Goal: Task Accomplishment & Management: Use online tool/utility

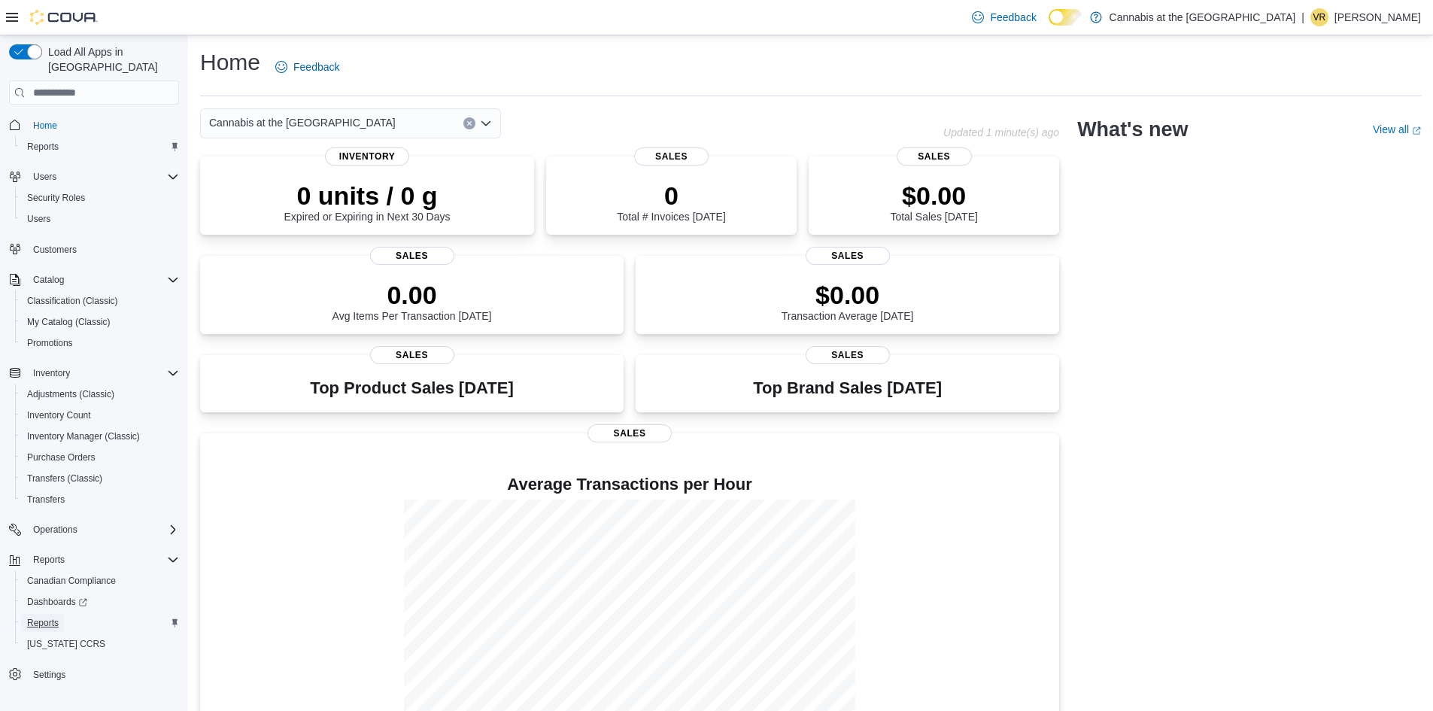
click at [59, 617] on span "Reports" at bounding box center [43, 623] width 32 height 12
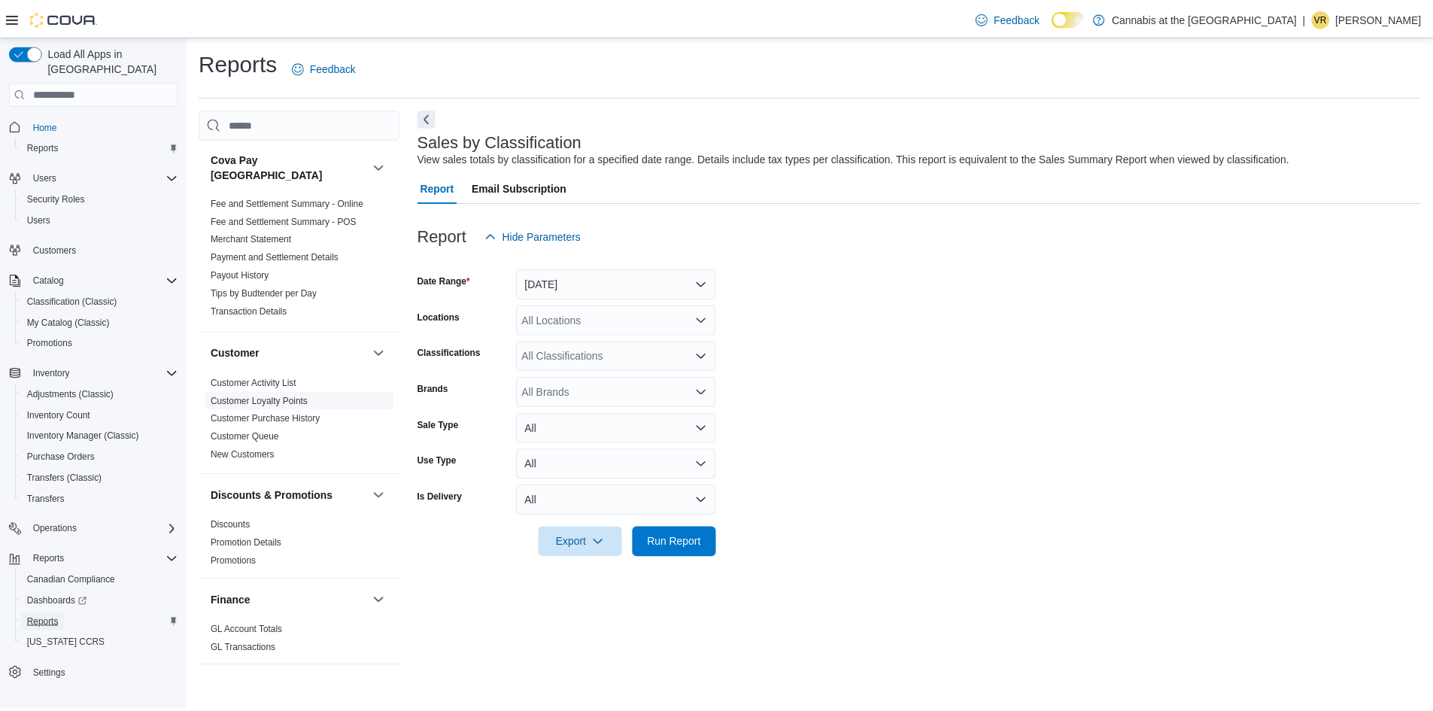
scroll to position [376, 0]
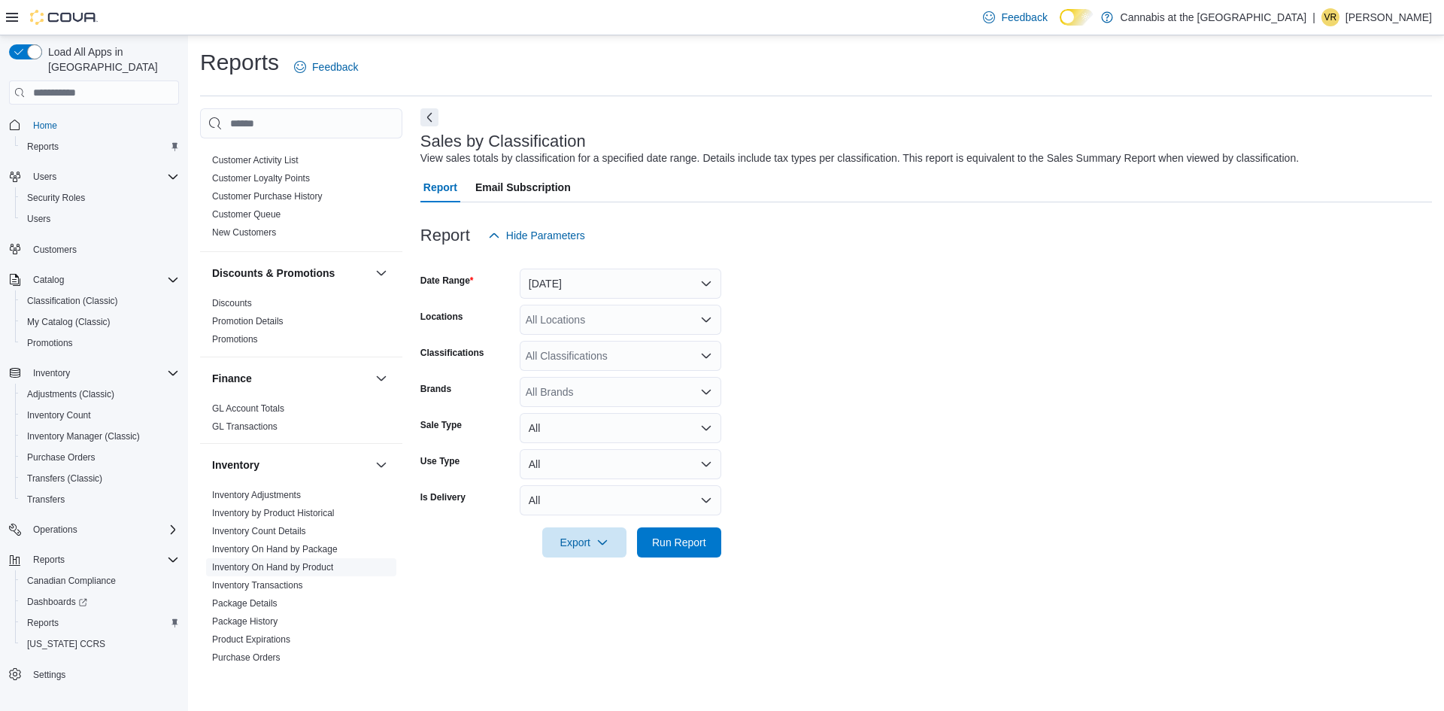
click at [296, 562] on link "Inventory On Hand by Product" at bounding box center [272, 567] width 121 height 11
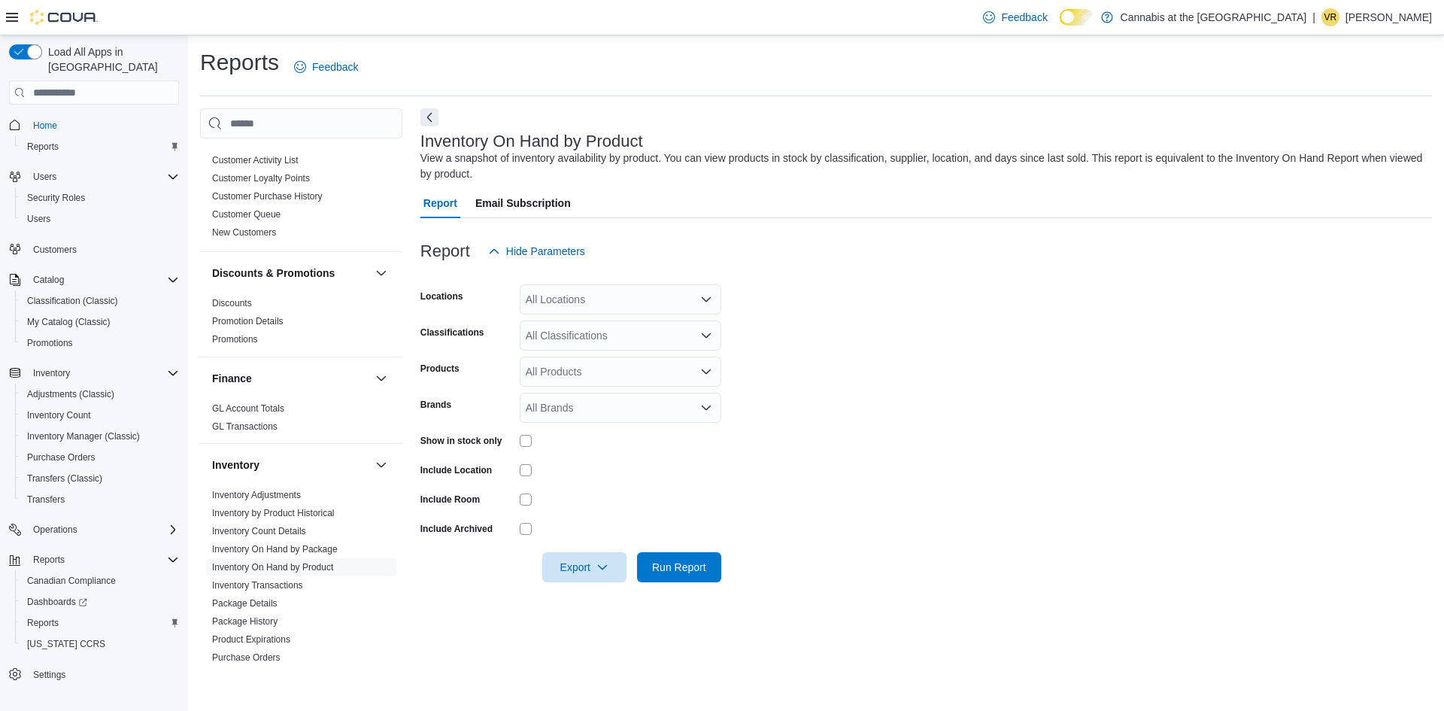
click at [523, 436] on div at bounding box center [621, 440] width 202 height 23
click at [592, 301] on div "All Locations" at bounding box center [621, 299] width 202 height 30
click at [592, 350] on span "1611 Main St. Winnipeg" at bounding box center [604, 349] width 104 height 15
click at [592, 350] on div "All Classifications" at bounding box center [621, 335] width 202 height 30
type input "*"
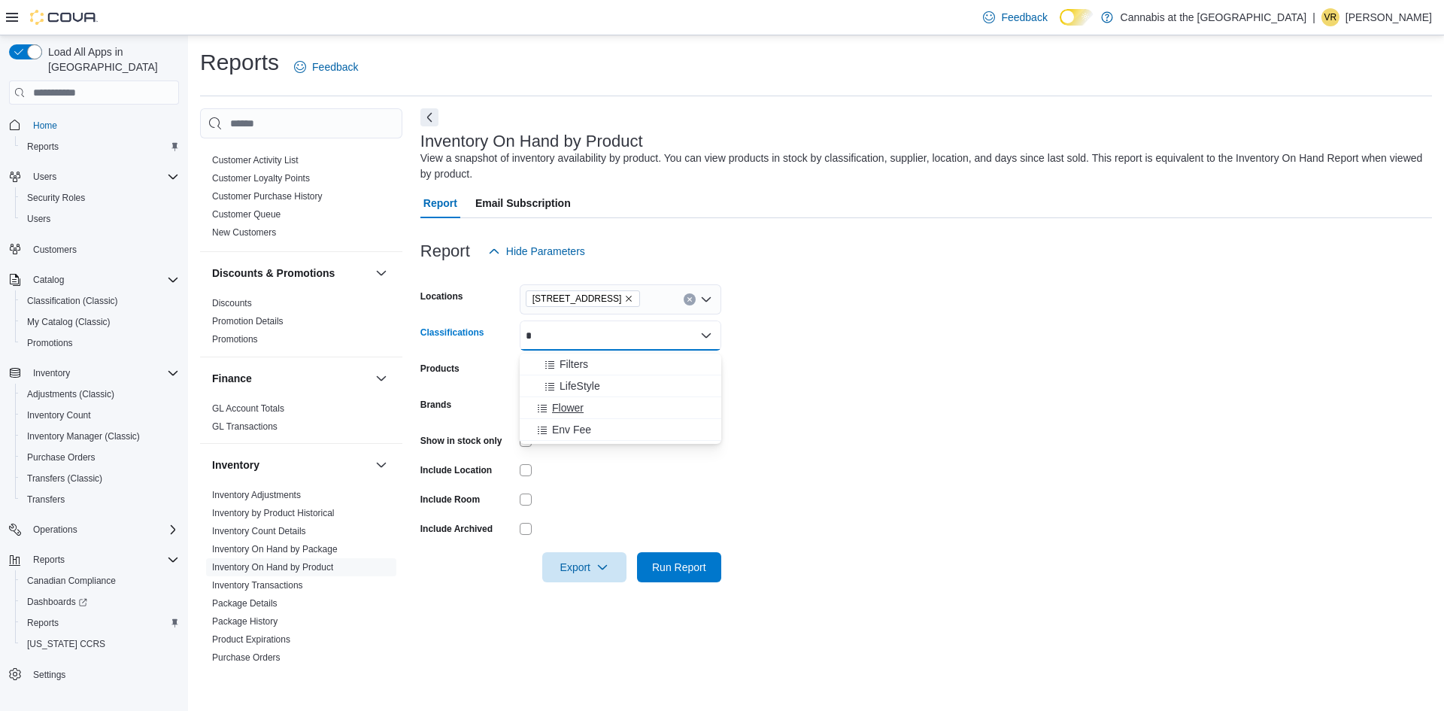
click at [587, 408] on div "Flower" at bounding box center [621, 407] width 184 height 15
click at [700, 560] on span "Run Report" at bounding box center [679, 566] width 66 height 30
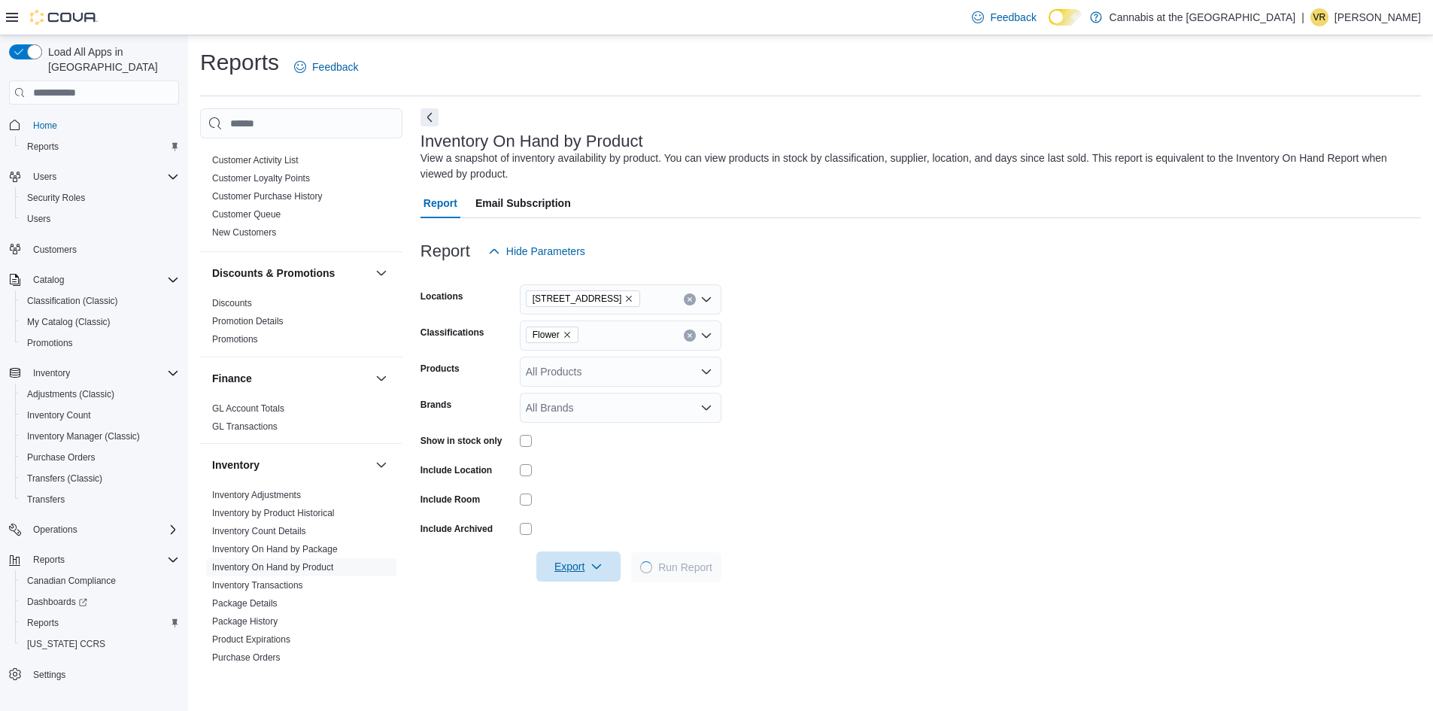
click at [572, 574] on span "Export" at bounding box center [578, 566] width 66 height 30
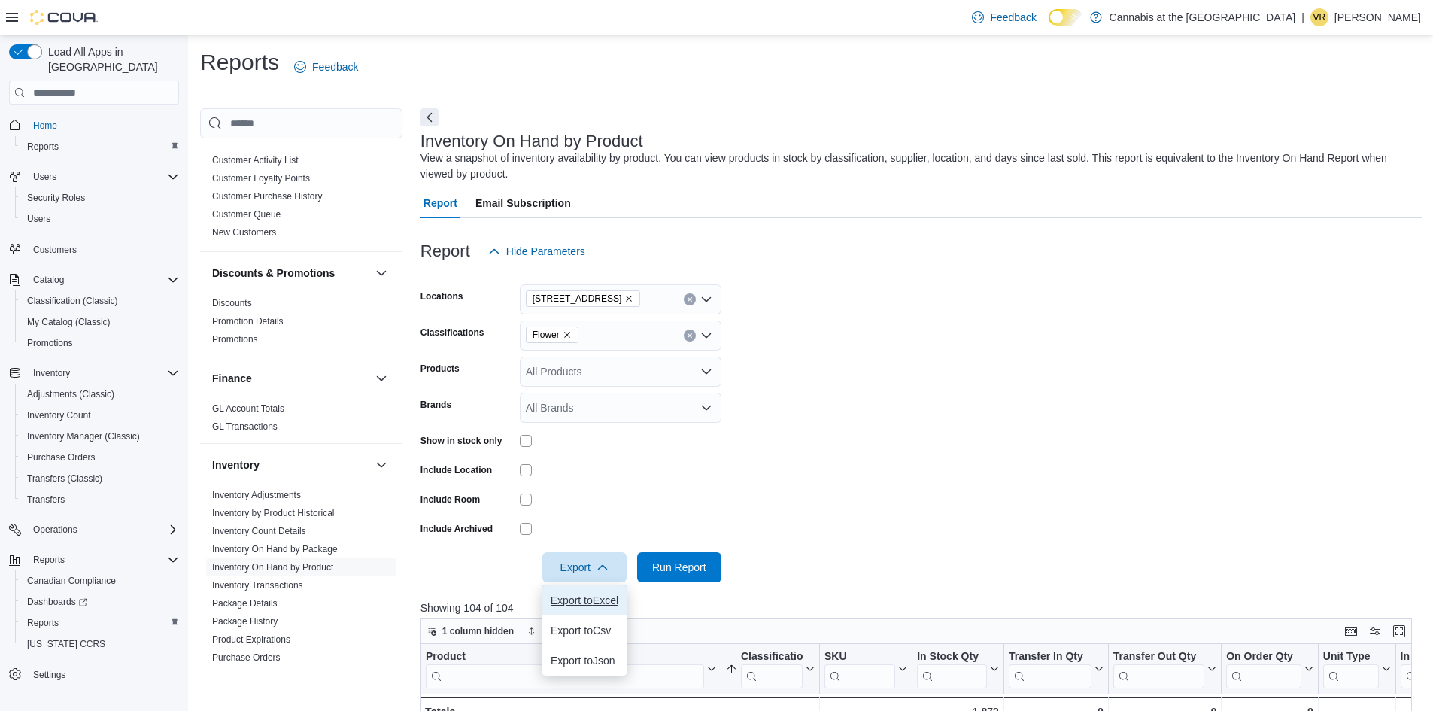
click at [575, 601] on span "Export to Excel" at bounding box center [585, 600] width 68 height 12
click at [565, 336] on icon "Remove Flower from selection in this group" at bounding box center [567, 334] width 9 height 9
type input "***"
click at [588, 359] on span "Pre-Roll" at bounding box center [571, 364] width 38 height 15
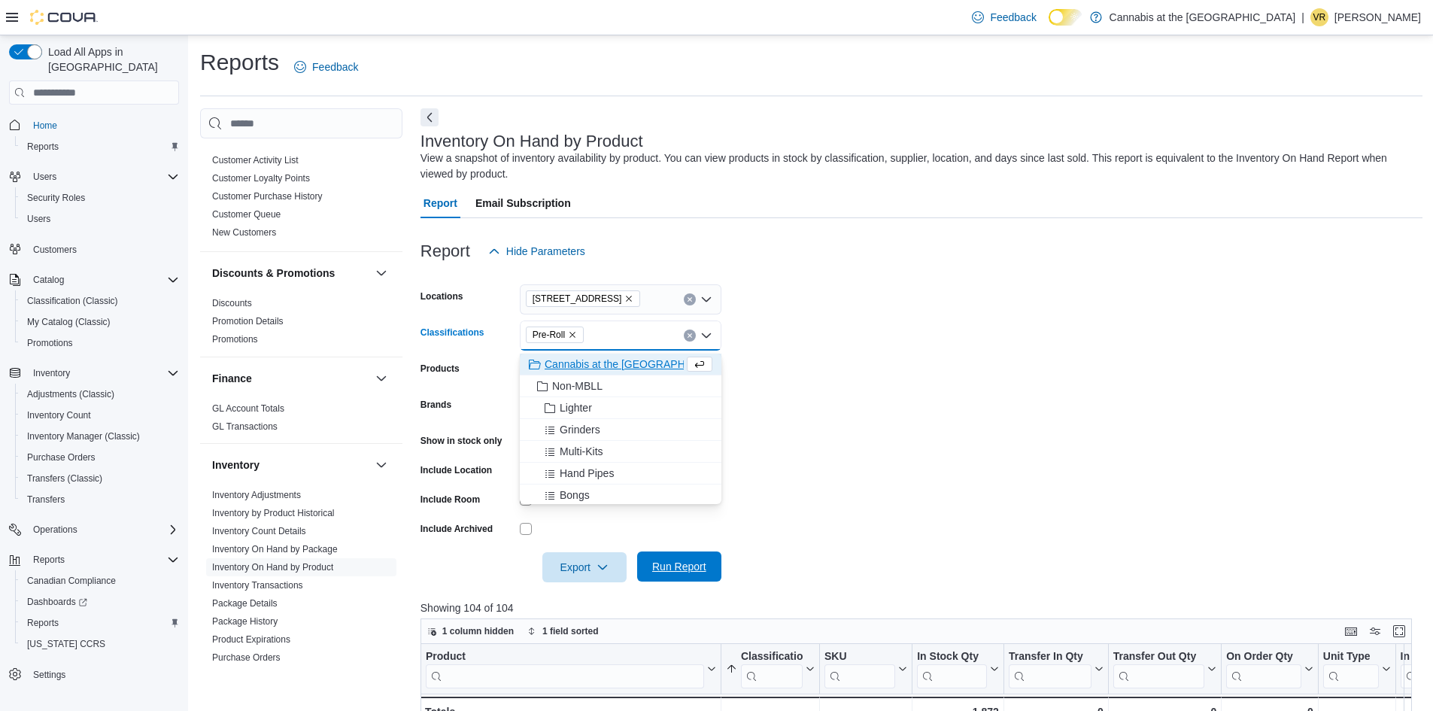
click at [679, 574] on span "Run Report" at bounding box center [679, 566] width 54 height 15
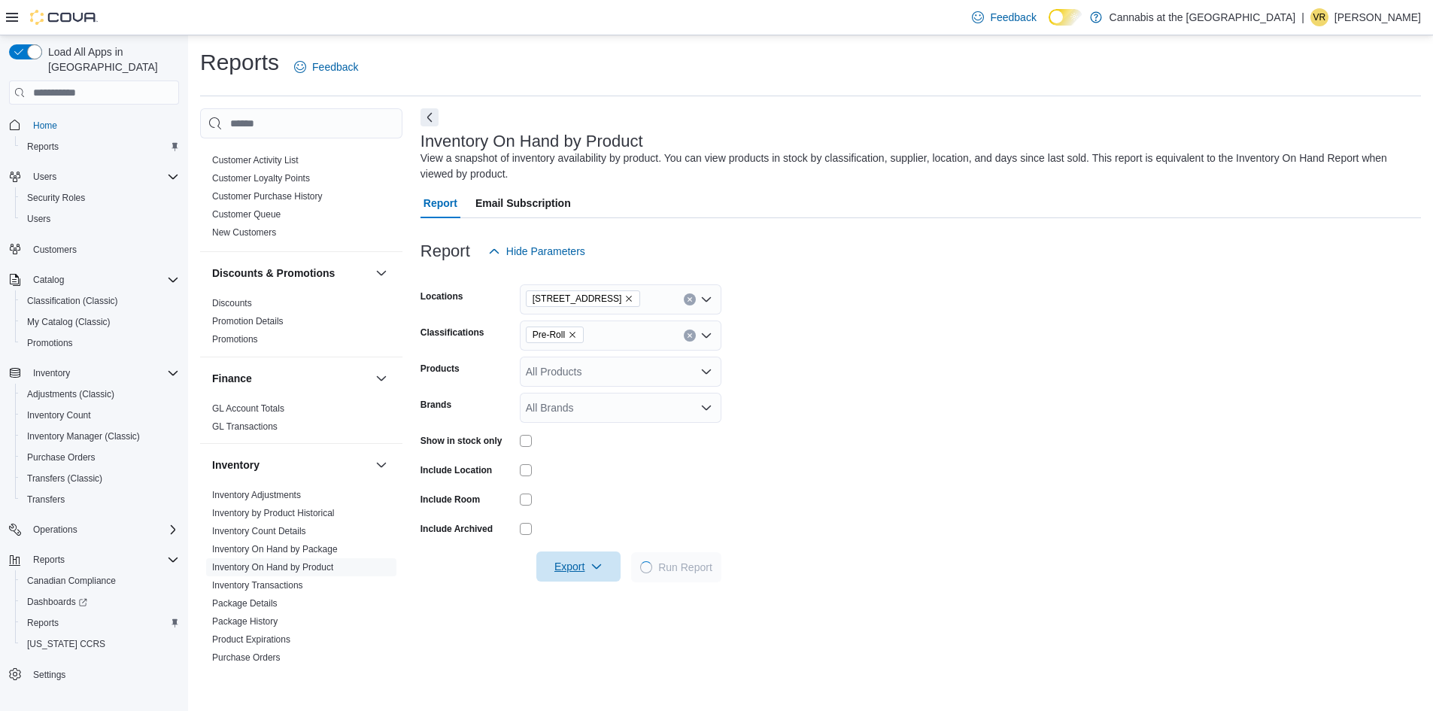
click at [566, 575] on span "Export" at bounding box center [578, 566] width 66 height 30
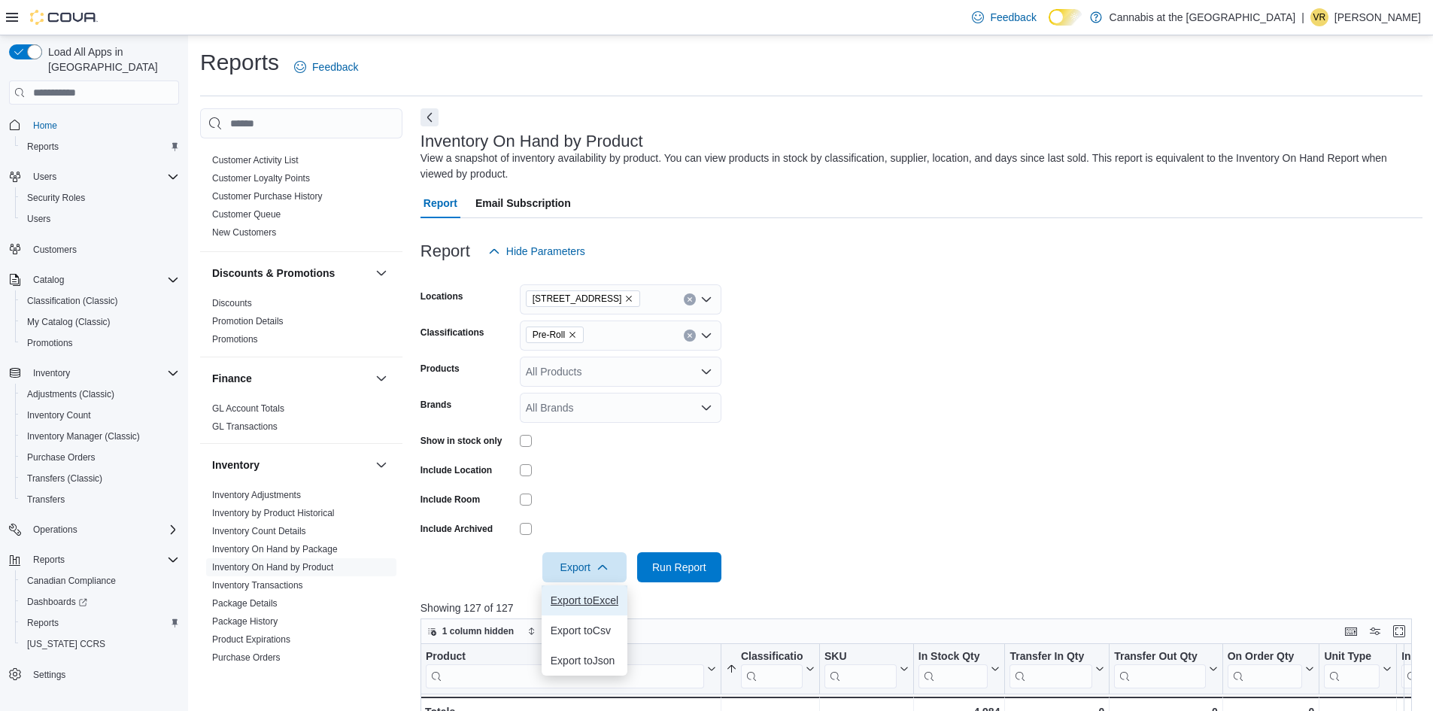
click at [564, 593] on button "Export to Excel" at bounding box center [585, 600] width 86 height 30
click at [573, 339] on icon "Remove Pre-Roll from selection in this group" at bounding box center [572, 334] width 9 height 9
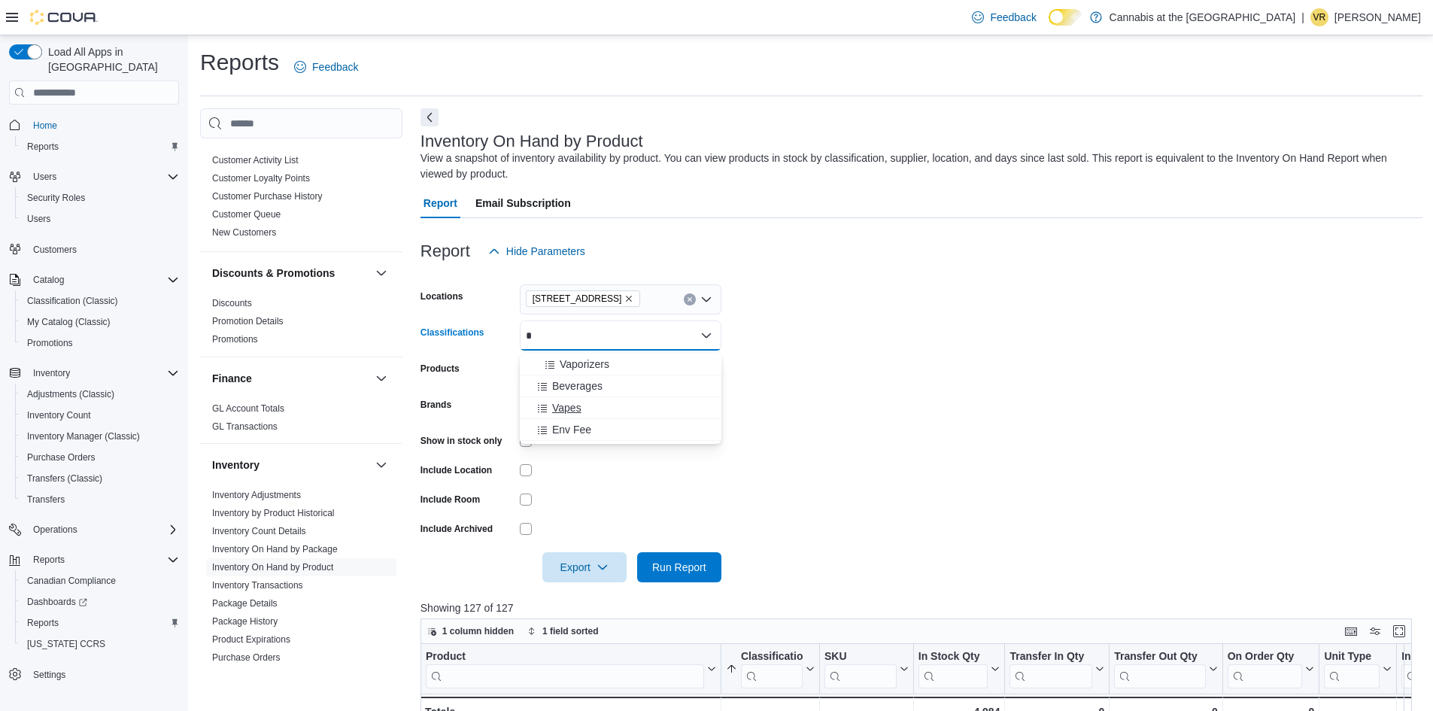
type input "*"
click at [560, 408] on span "Vapes" at bounding box center [566, 407] width 29 height 15
click at [677, 568] on span "Run Report" at bounding box center [679, 566] width 54 height 15
click at [572, 572] on span "Export" at bounding box center [584, 566] width 66 height 30
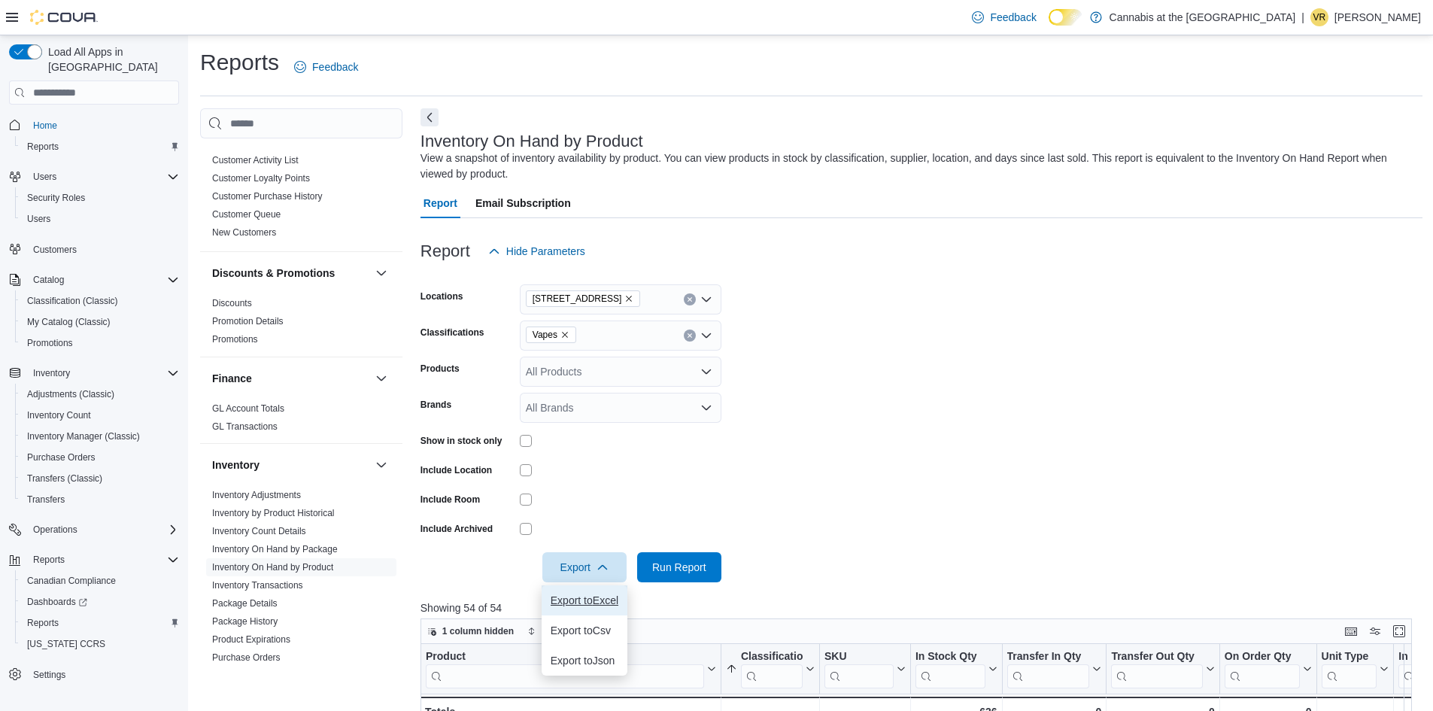
click at [576, 601] on span "Export to Excel" at bounding box center [585, 600] width 68 height 12
click at [564, 335] on icon "Remove Vapes from selection in this group" at bounding box center [564, 334] width 9 height 9
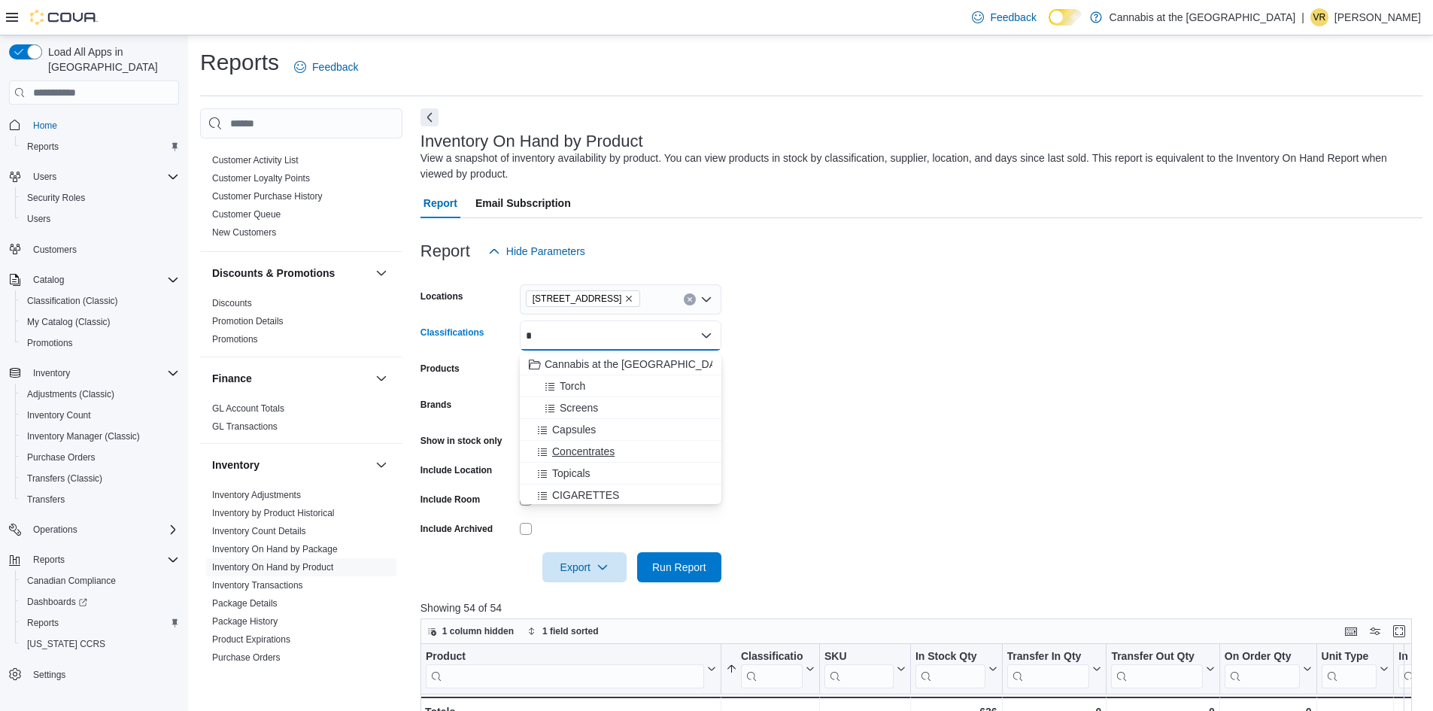
type input "*"
click at [584, 454] on span "Concentrates" at bounding box center [583, 451] width 62 height 15
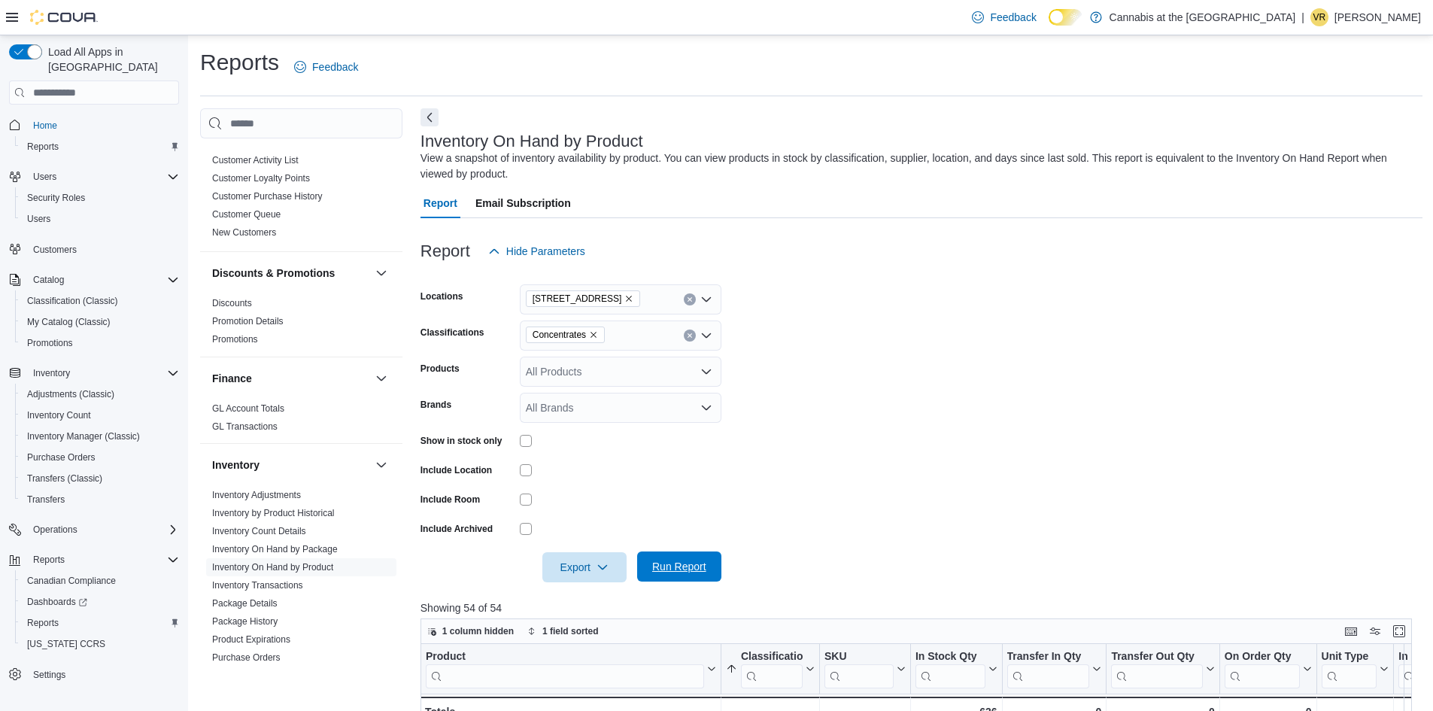
click at [690, 574] on span "Run Report" at bounding box center [679, 566] width 54 height 15
click at [544, 576] on button "Export" at bounding box center [584, 566] width 84 height 30
click at [559, 612] on button "Export to Excel" at bounding box center [585, 600] width 86 height 30
click at [598, 338] on icon "Remove Concentrates from selection in this group" at bounding box center [593, 334] width 9 height 9
type input "***"
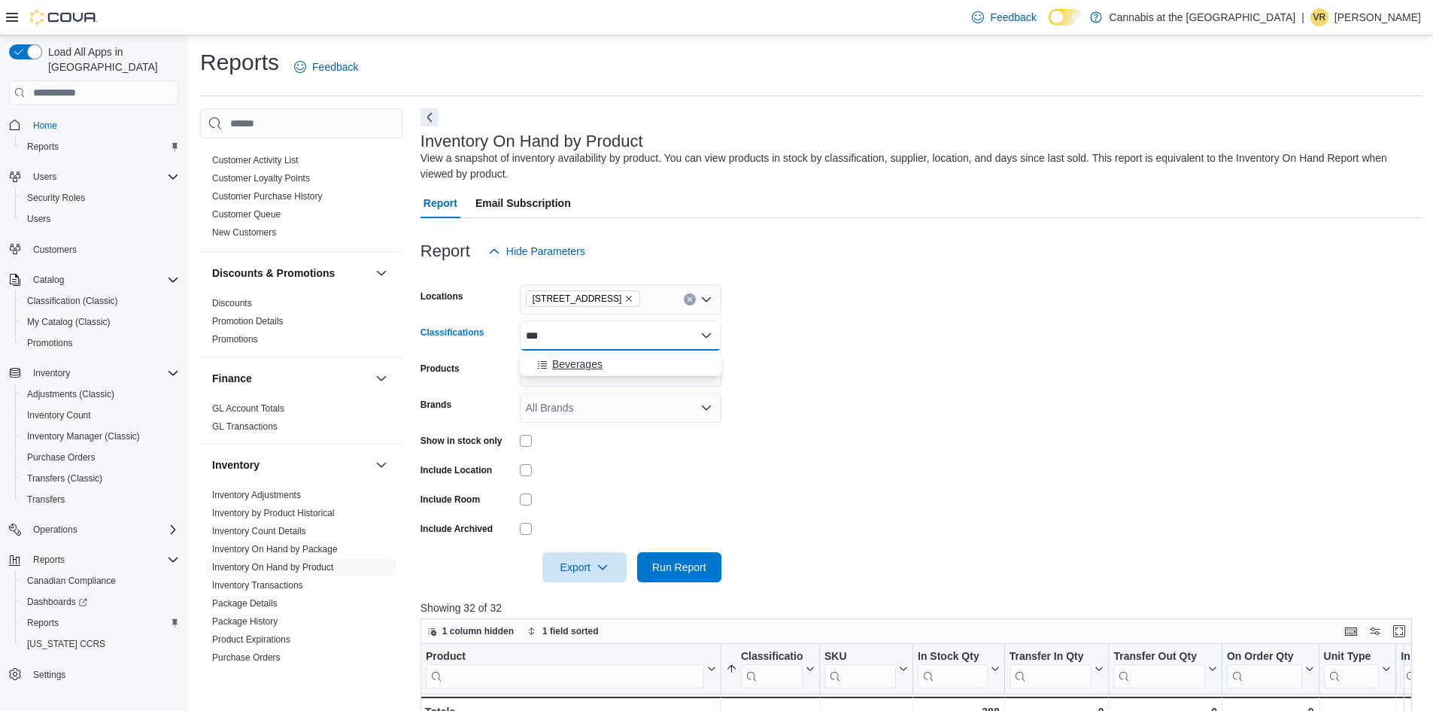
click at [584, 374] on button "Beverages" at bounding box center [621, 365] width 202 height 22
click at [954, 462] on form "Locations 1611 Main St. Winnipeg Classifications Beverages Products All Product…" at bounding box center [921, 424] width 1002 height 316
click at [669, 574] on span "Run Report" at bounding box center [679, 566] width 54 height 15
click at [565, 568] on span "Export" at bounding box center [584, 566] width 66 height 30
click at [569, 595] on span "Export to Excel" at bounding box center [585, 600] width 68 height 12
